Goal: Task Accomplishment & Management: Manage account settings

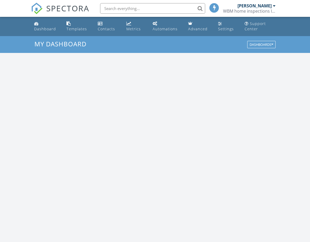
scroll to position [479, 310]
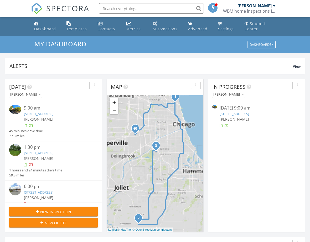
click at [38, 29] on div "Dashboard" at bounding box center [45, 28] width 22 height 5
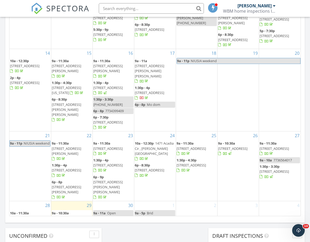
scroll to position [106, 0]
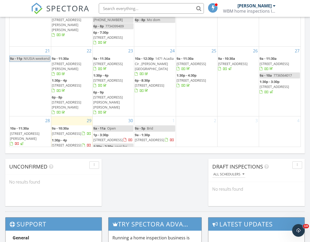
scroll to position [341, 0]
